Goal: Find contact information: Find contact information

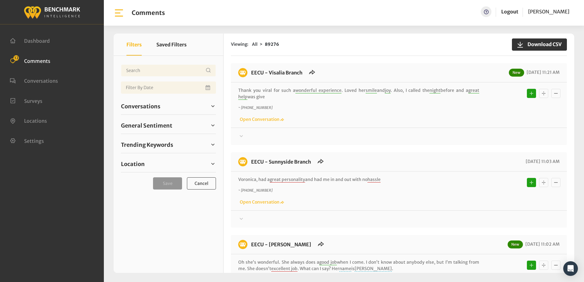
click at [346, 60] on div "Viewing: All 89276 Download CSV EECU - Visalia Branch New 10/08/2025 11:21 AM T…" at bounding box center [399, 154] width 351 height 240
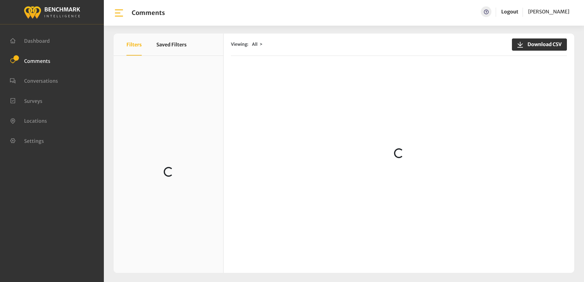
scroll to position [417, 0]
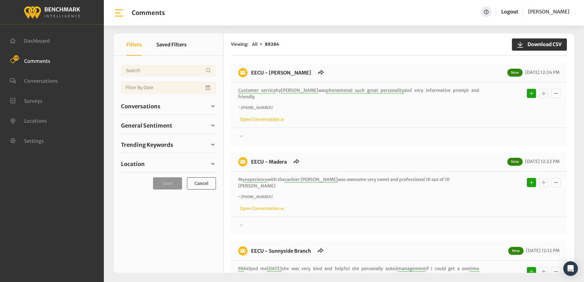
click at [351, 68] on div "EECU - Selma Branch New 10/08/2025 12:24 PM Customer service by Liz was phenome…" at bounding box center [399, 104] width 336 height 82
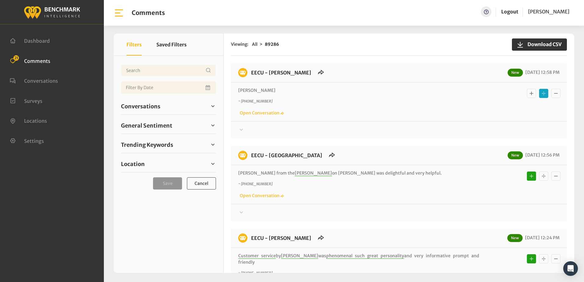
click at [242, 130] on icon at bounding box center [241, 129] width 6 height 7
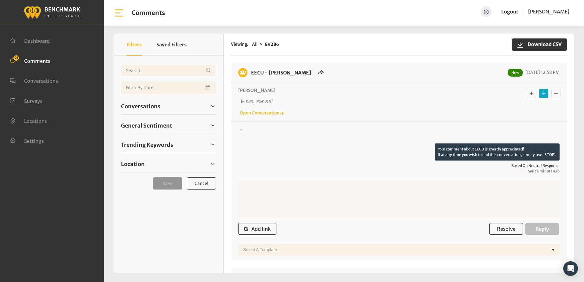
click at [242, 130] on icon at bounding box center [241, 130] width 3 height 2
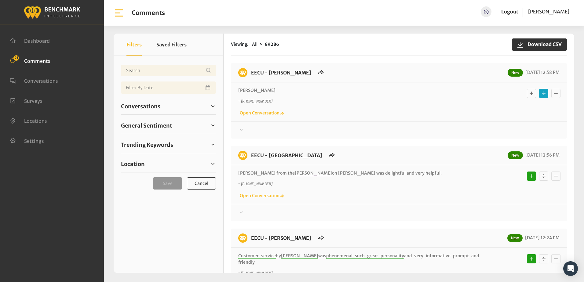
click at [359, 104] on p "~ [PHONE_NUMBER]" at bounding box center [358, 102] width 241 height 6
click at [391, 116] on div "~ +15597226375 Open Conversation" at bounding box center [399, 108] width 322 height 18
click at [292, 83] on div "Lety ~ +15597226375 Open Conversation" at bounding box center [399, 102] width 336 height 39
click at [242, 129] on icon at bounding box center [241, 129] width 6 height 7
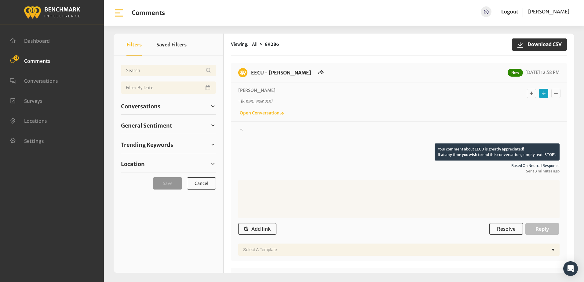
click at [242, 129] on icon at bounding box center [241, 129] width 6 height 7
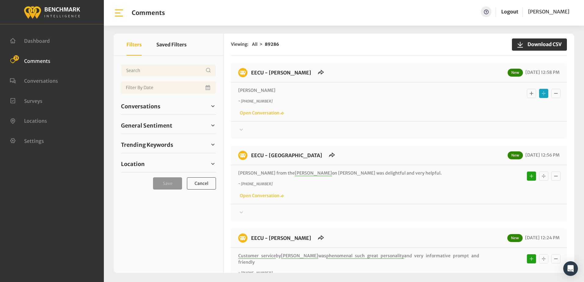
click at [334, 134] on div "EECU - Selma Branch New 10/08/2025 12:58 PM Lety ~ +15597226375 Open Conversati…" at bounding box center [399, 100] width 336 height 75
click at [240, 128] on icon at bounding box center [241, 129] width 6 height 7
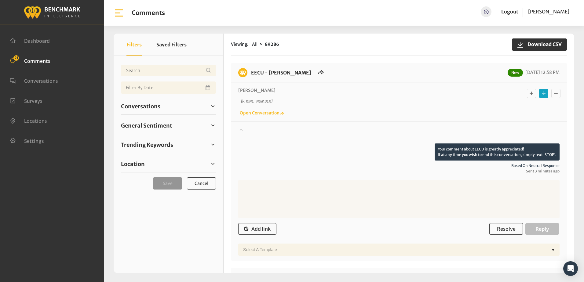
click at [240, 128] on icon at bounding box center [241, 129] width 6 height 7
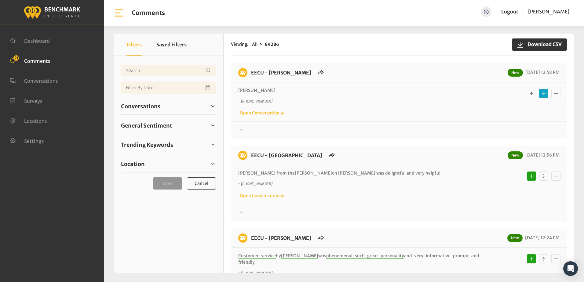
click at [327, 112] on div "~ +15597226375 Open Conversation" at bounding box center [399, 108] width 322 height 18
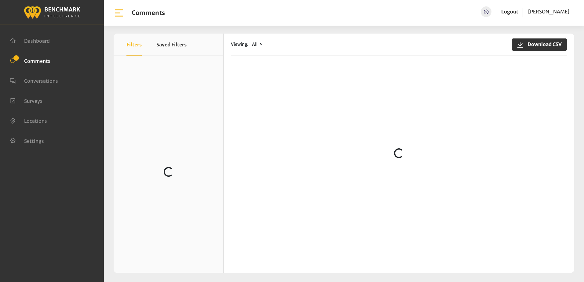
scroll to position [214, 0]
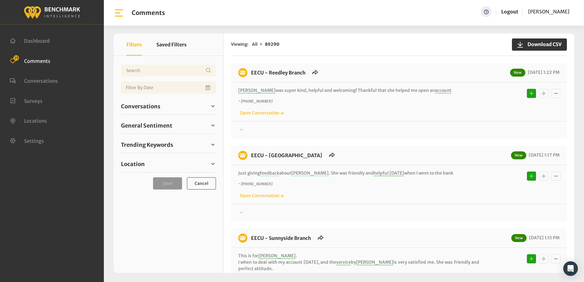
click at [395, 129] on div at bounding box center [399, 130] width 322 height 7
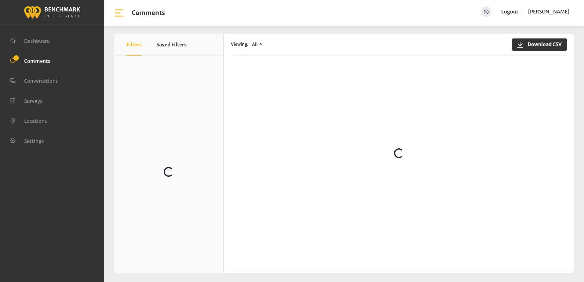
click at [316, 52] on div "Viewing: All Download CSV" at bounding box center [399, 45] width 336 height 22
